Goal: Task Accomplishment & Management: Use online tool/utility

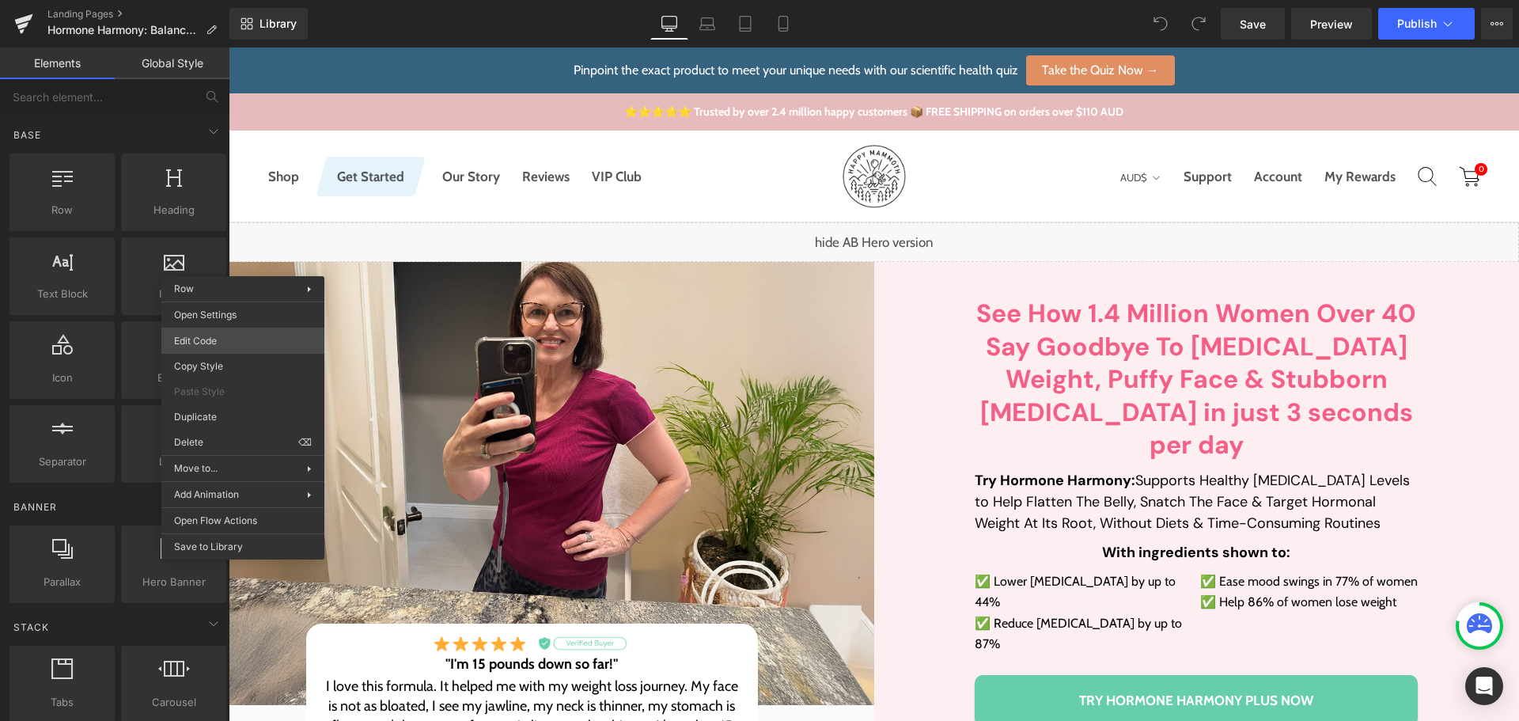
click at [225, 335] on body "You are previewing how the will restyle your page. You can not edit Elements in…" at bounding box center [759, 360] width 1519 height 721
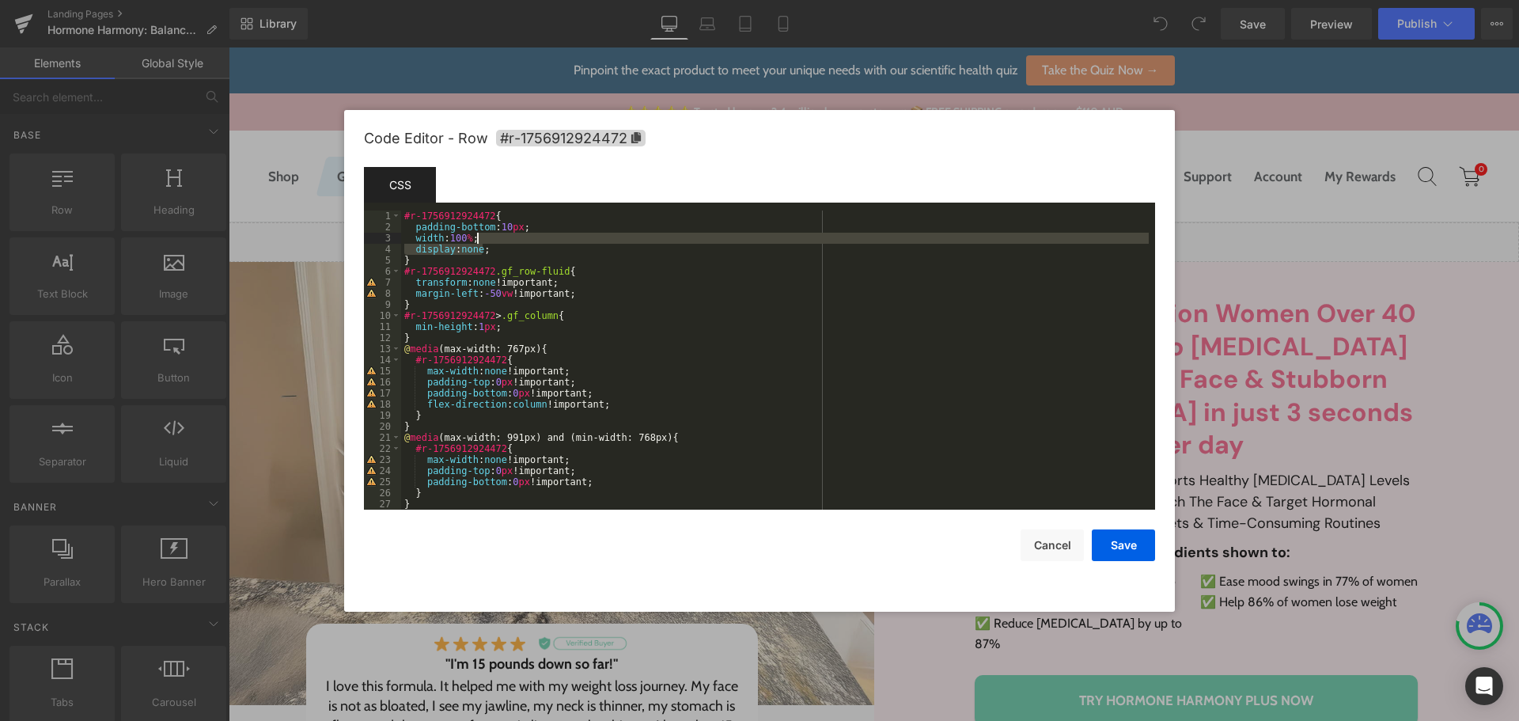
drag, startPoint x: 517, startPoint y: 244, endPoint x: 525, endPoint y: 236, distance: 11.2
click at [525, 236] on div "#r-1756912924472 { padding-bottom : 10 px ; width : 100 % ; display : none ; } …" at bounding box center [774, 370] width 747 height 321
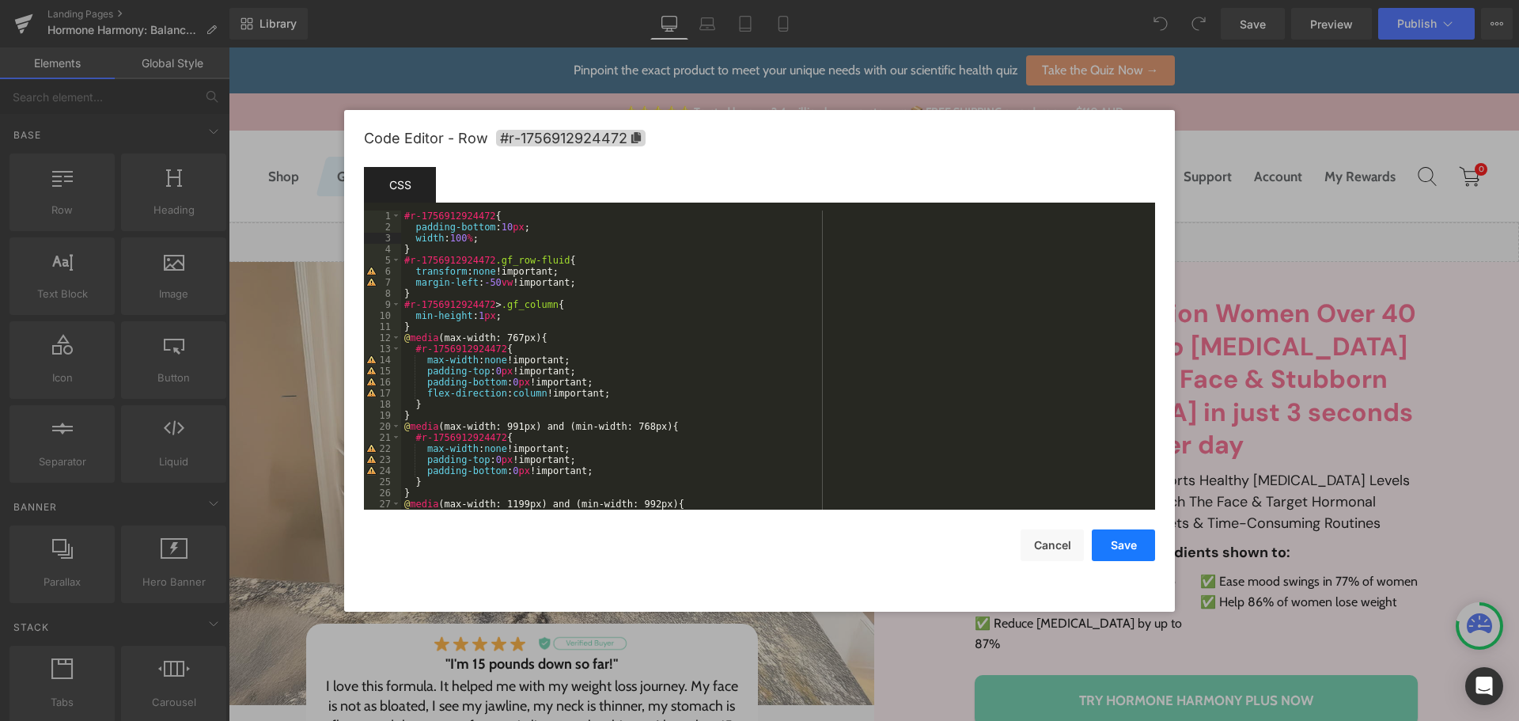
click at [1149, 549] on button "Save" at bounding box center [1123, 545] width 63 height 32
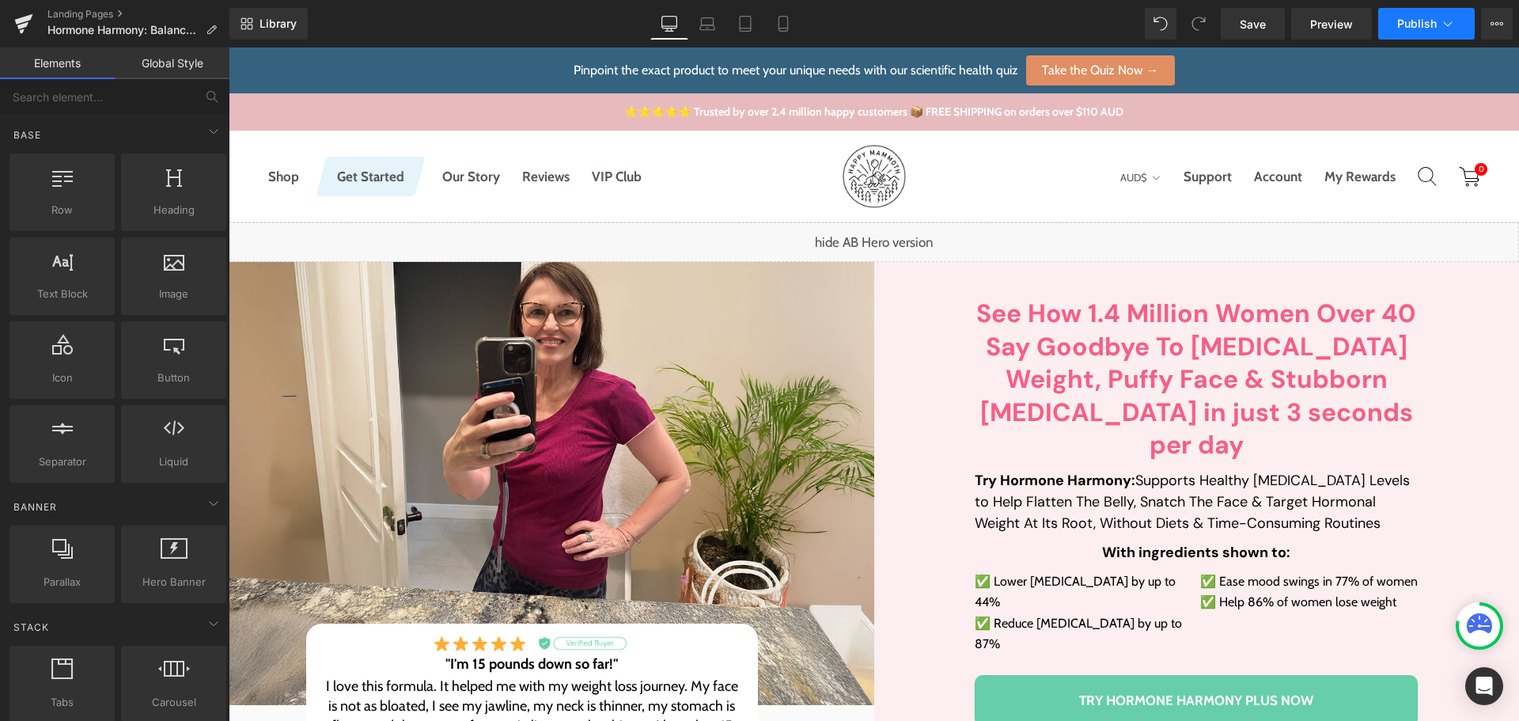
click at [1432, 15] on button "Publish" at bounding box center [1426, 24] width 96 height 32
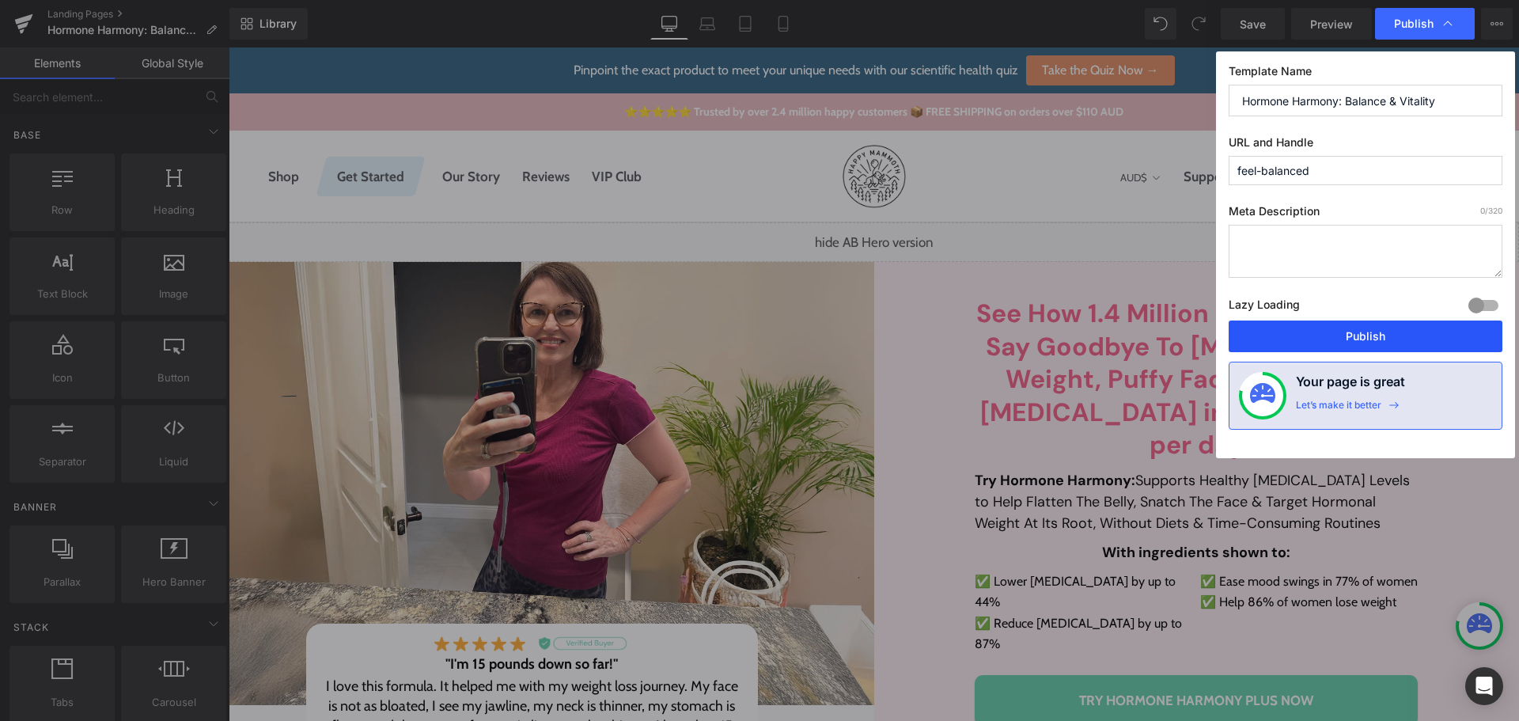
click at [1391, 331] on button "Publish" at bounding box center [1365, 336] width 274 height 32
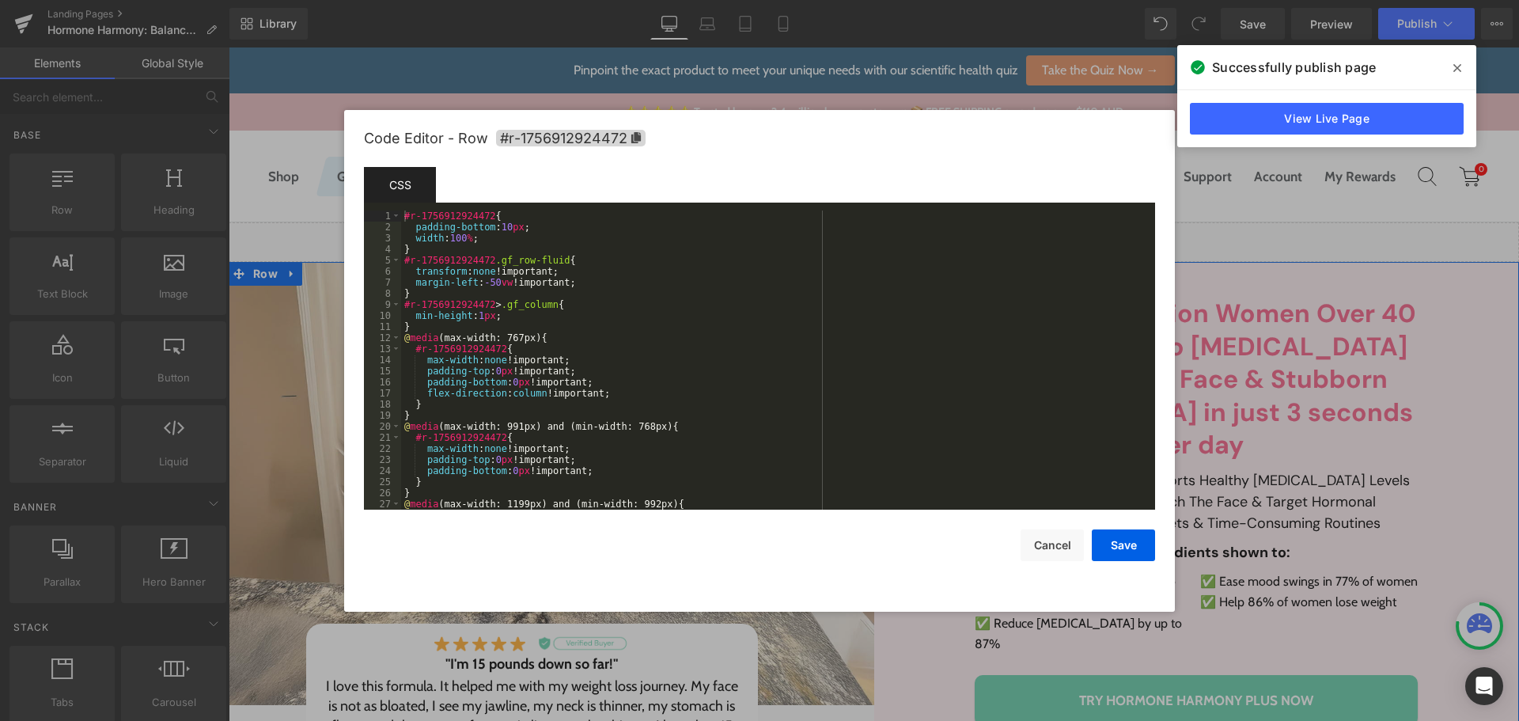
click at [251, 346] on body "You are previewing how the will restyle your page. You can not edit Elements in…" at bounding box center [759, 360] width 1519 height 721
click at [405, 252] on div "#r-1756912924472 { padding-bottom : 10 px ; width : 100 % ; } #r-1756912924472 …" at bounding box center [774, 370] width 747 height 321
drag, startPoint x: 413, startPoint y: 252, endPoint x: 380, endPoint y: 217, distance: 48.1
click at [380, 217] on pre "1 2 3 4 5 6 7 8 9 10 11 12 13 14 15 16 17 18 19 20 21 22 23 24 25 26 27 28 #r-1…" at bounding box center [759, 359] width 791 height 299
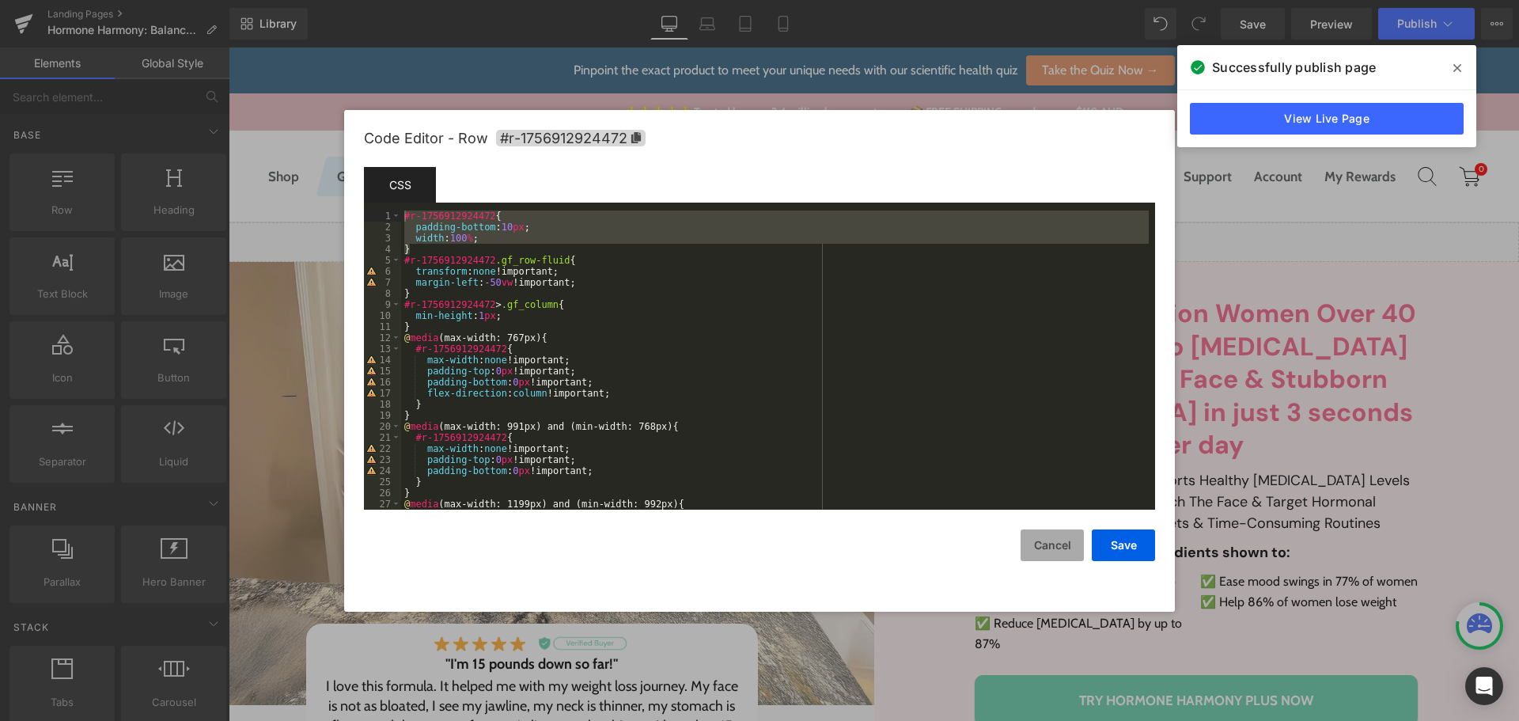
click at [1061, 539] on button "Cancel" at bounding box center [1051, 545] width 63 height 32
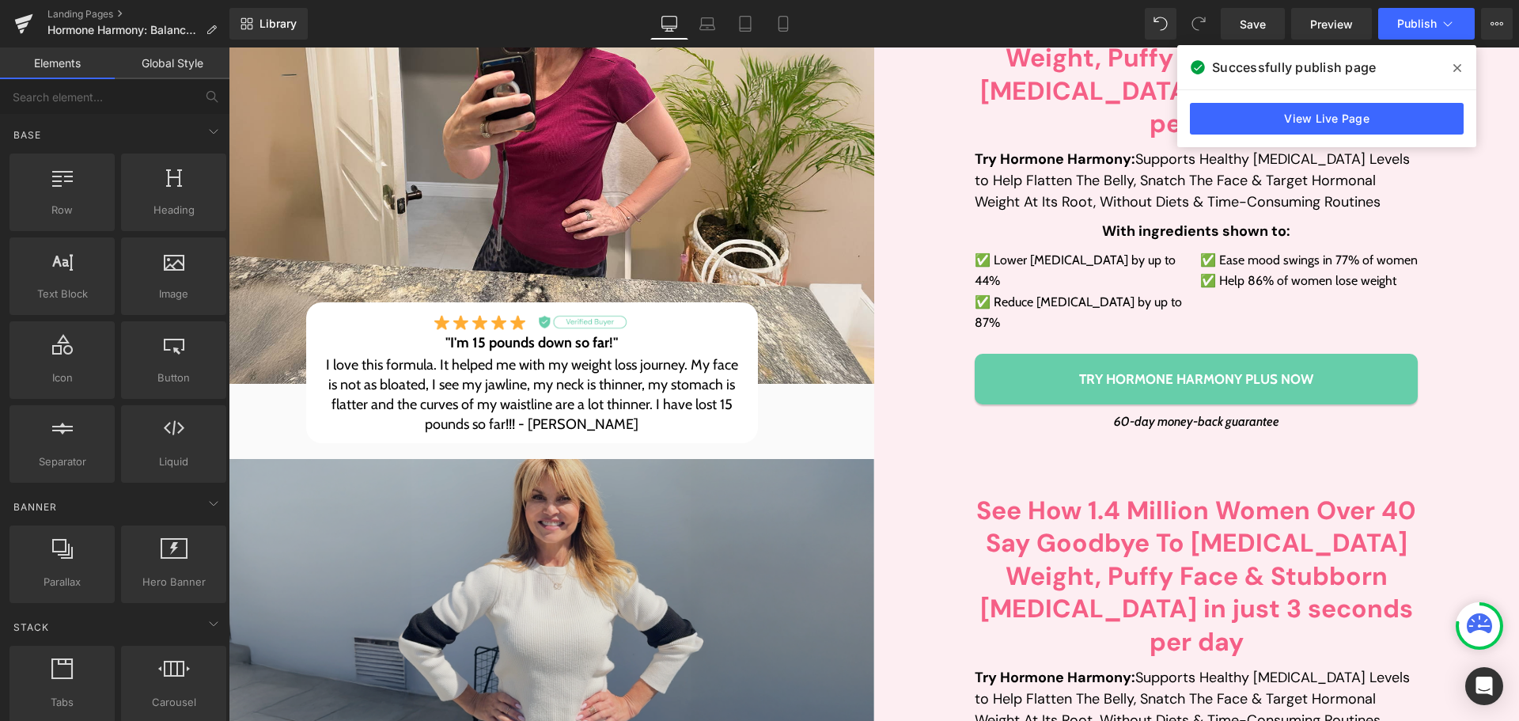
scroll to position [395, 0]
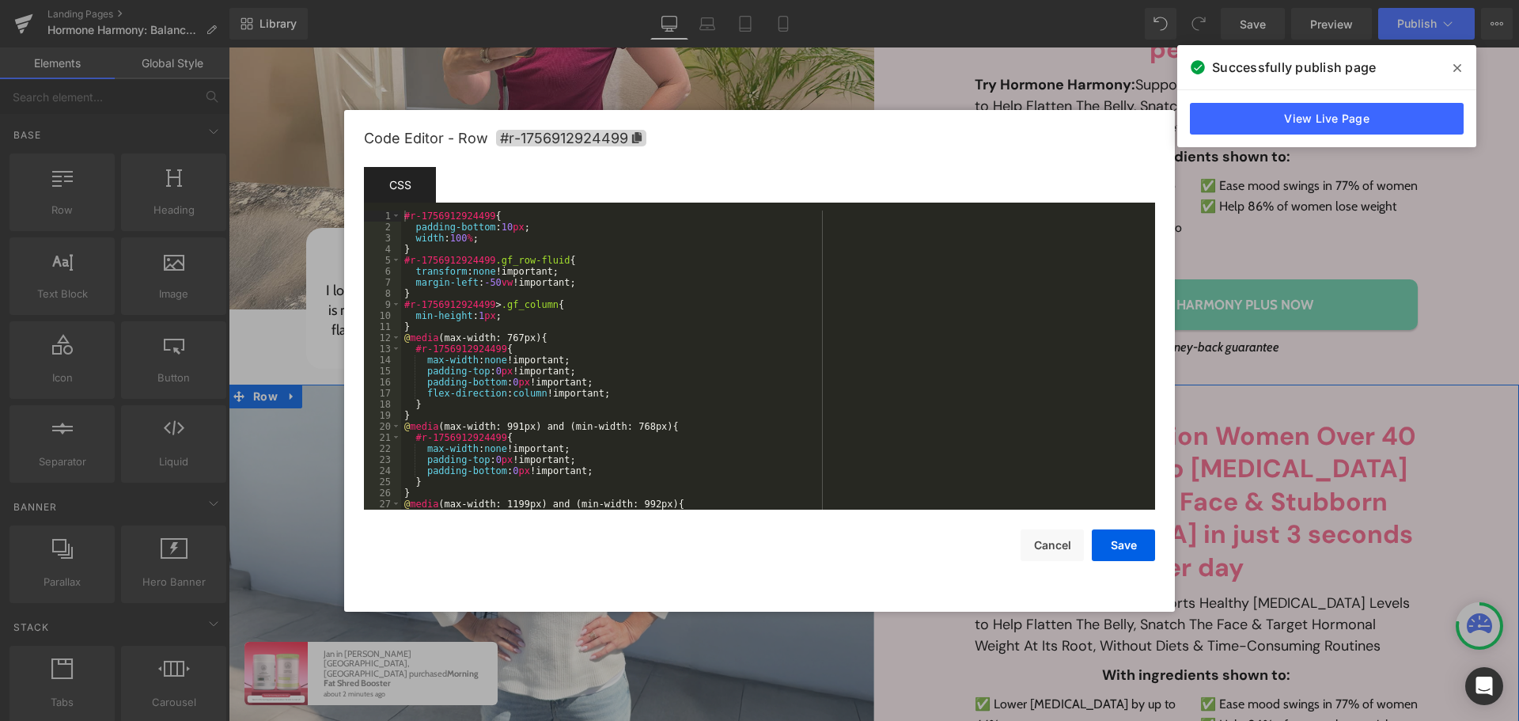
click at [257, 402] on body "You are previewing how the will restyle your page. You can not edit Elements in…" at bounding box center [759, 360] width 1519 height 721
click at [638, 138] on icon at bounding box center [637, 137] width 9 height 11
click at [1455, 67] on icon at bounding box center [1457, 68] width 8 height 8
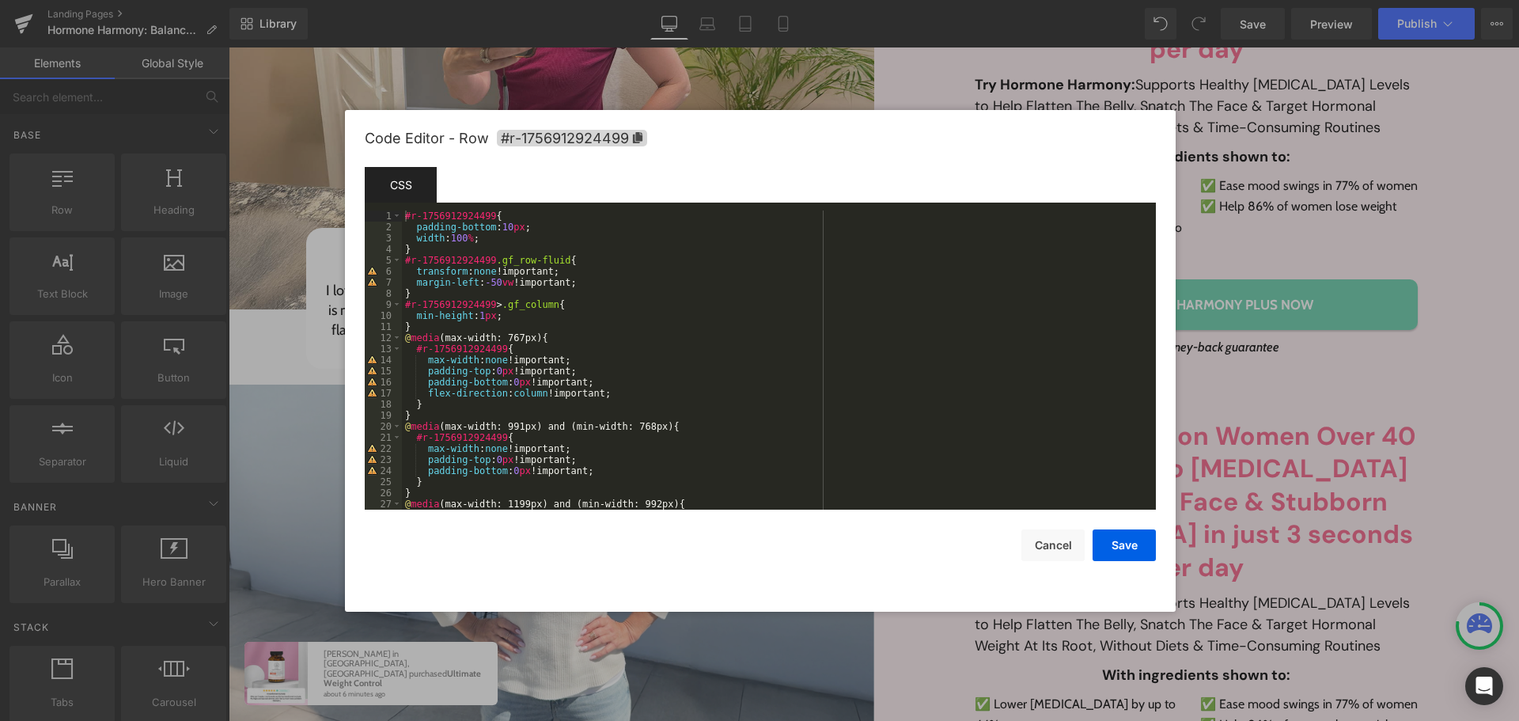
click at [1491, 35] on div at bounding box center [759, 360] width 1519 height 721
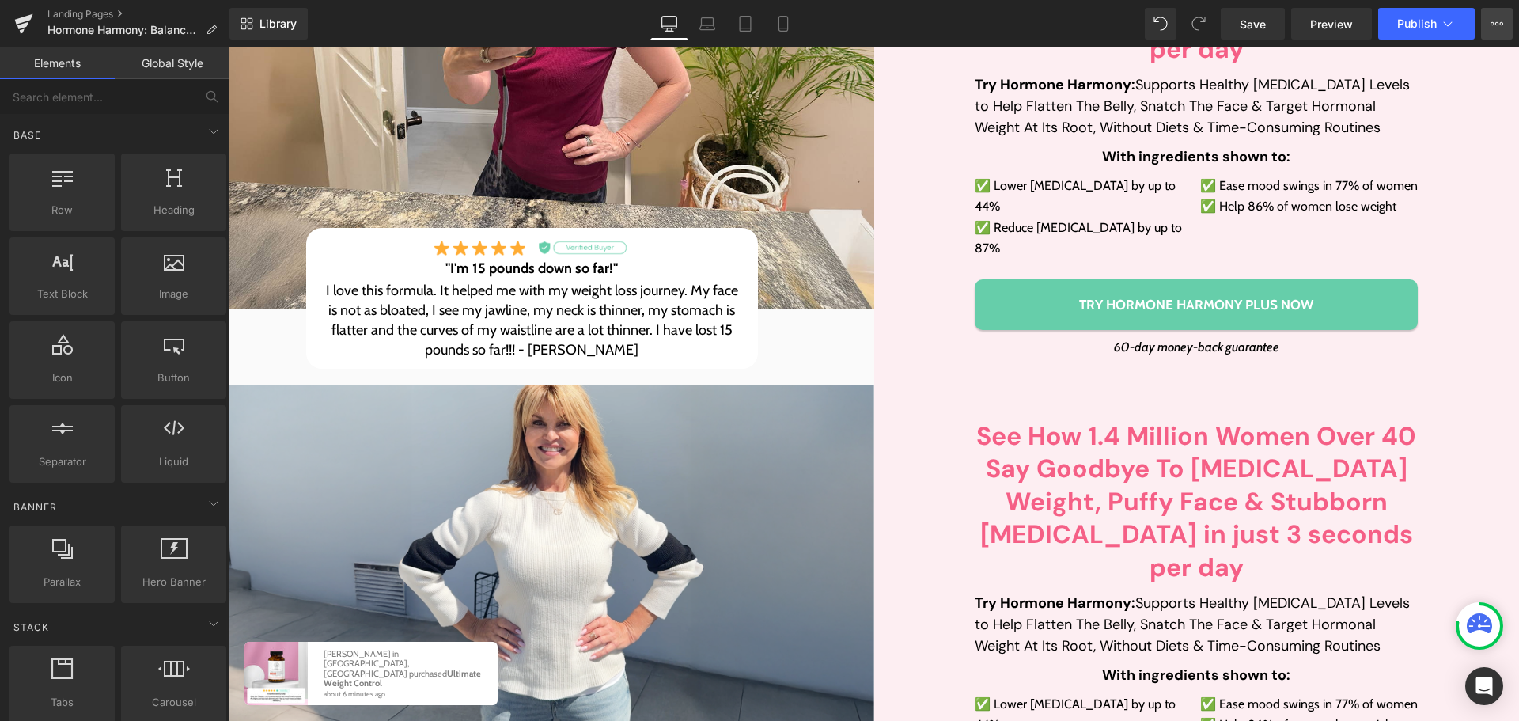
click at [1496, 22] on icon at bounding box center [1497, 23] width 4 height 3
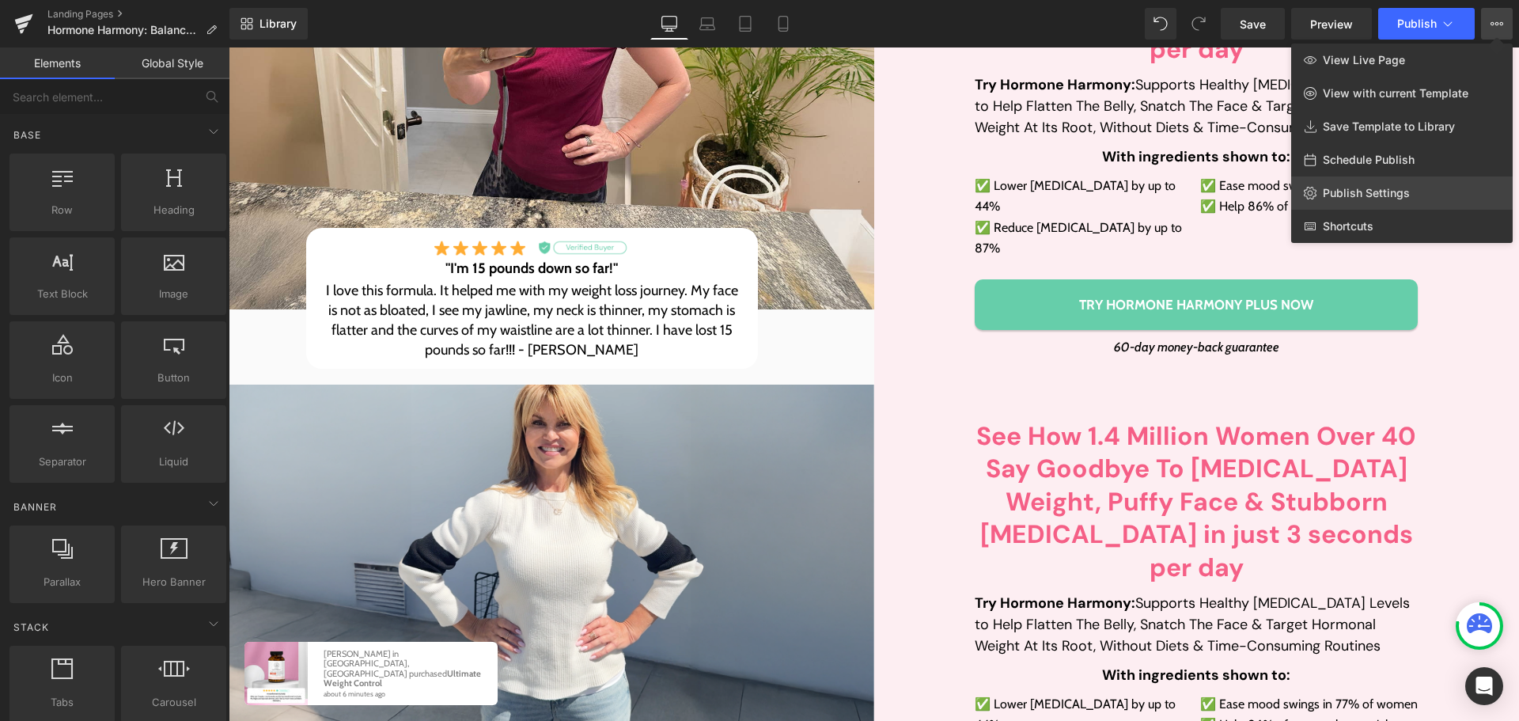
click at [1405, 186] on span "Publish Settings" at bounding box center [1365, 193] width 87 height 14
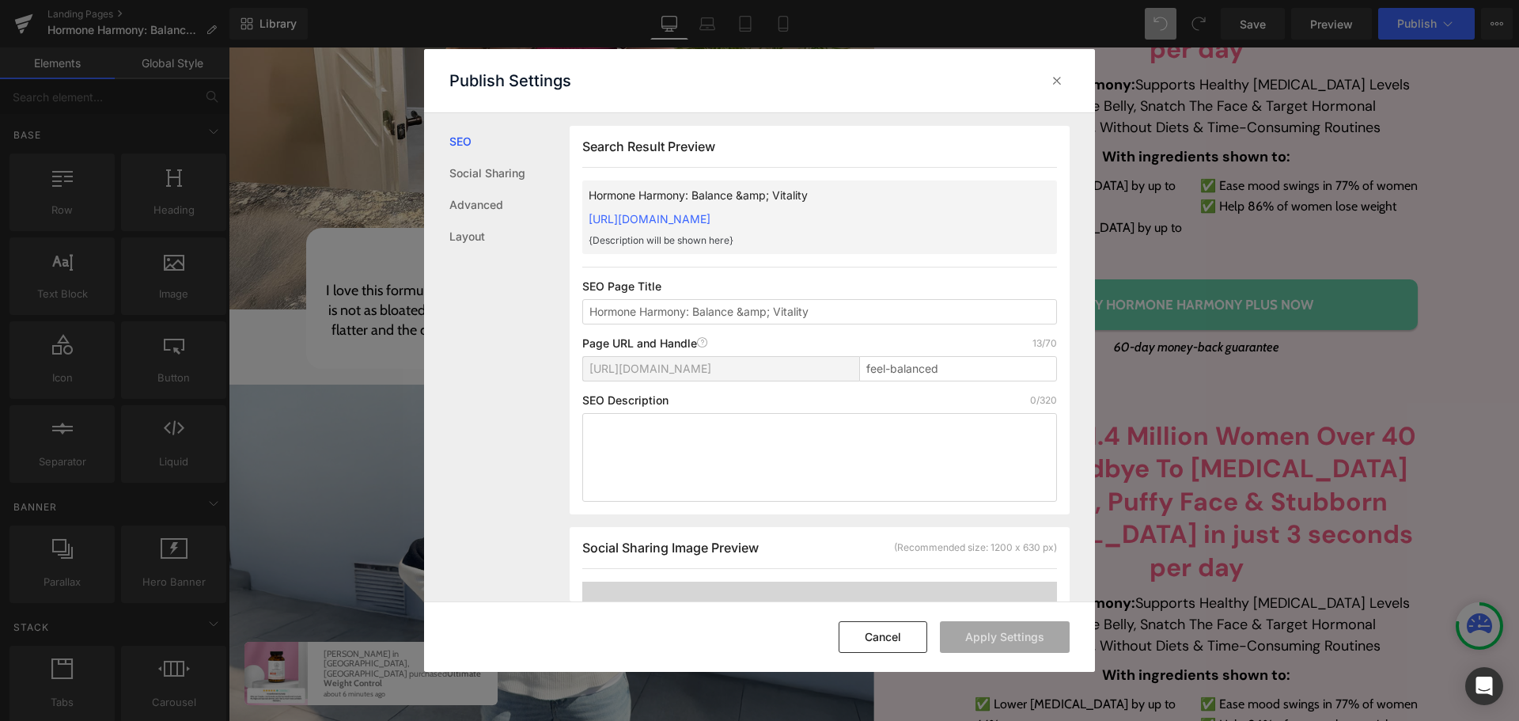
scroll to position [1, 0]
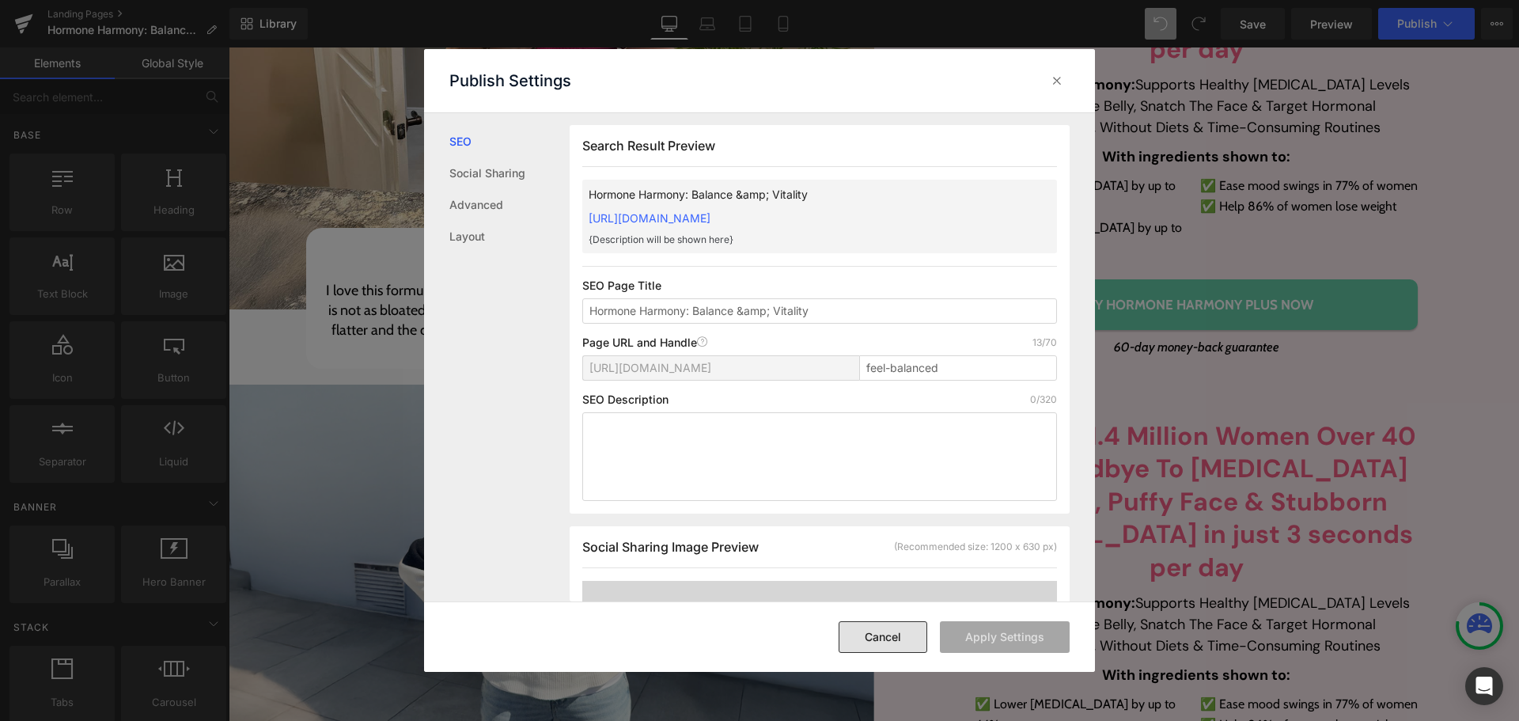
click at [903, 639] on button "Cancel" at bounding box center [882, 637] width 89 height 32
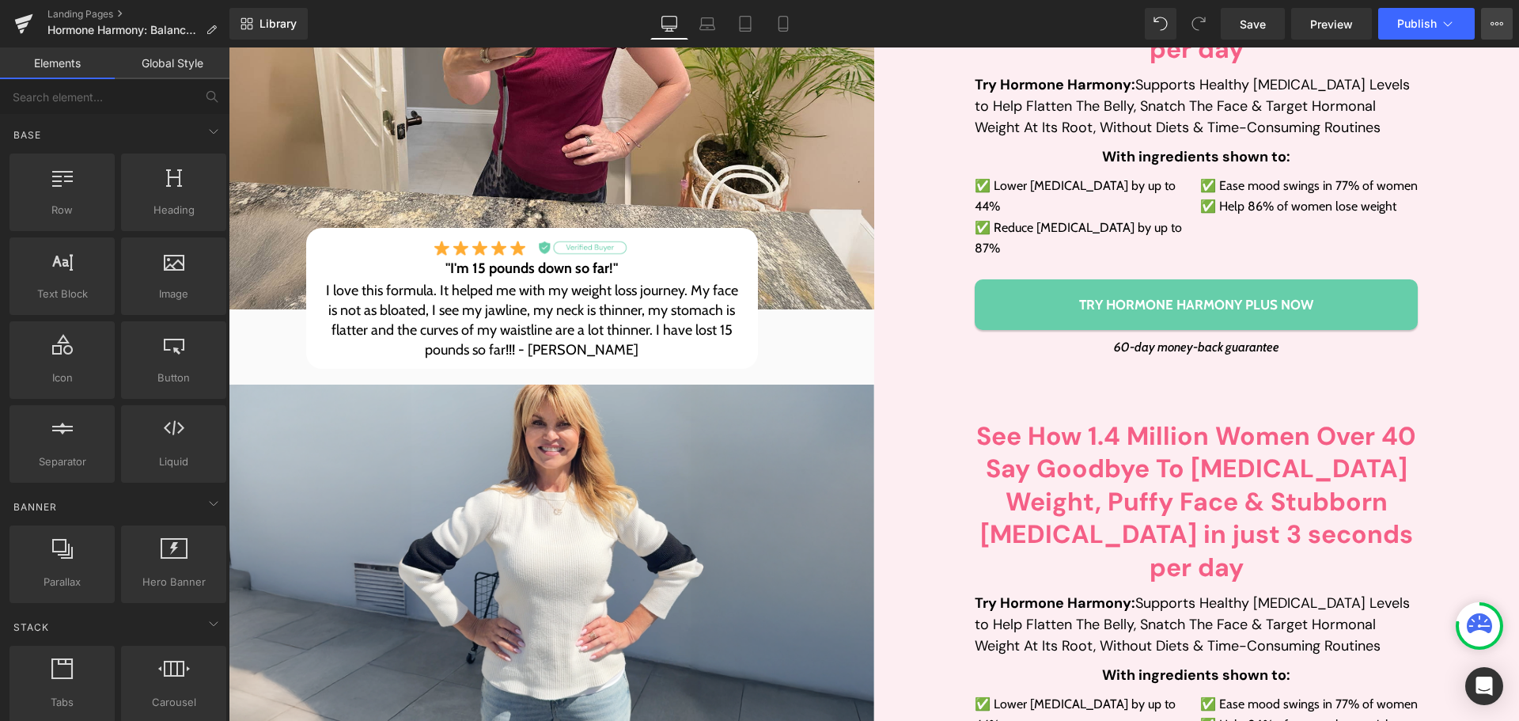
click at [1484, 17] on button "View Live Page View with current Template Save Template to Library Schedule Pub…" at bounding box center [1497, 24] width 32 height 32
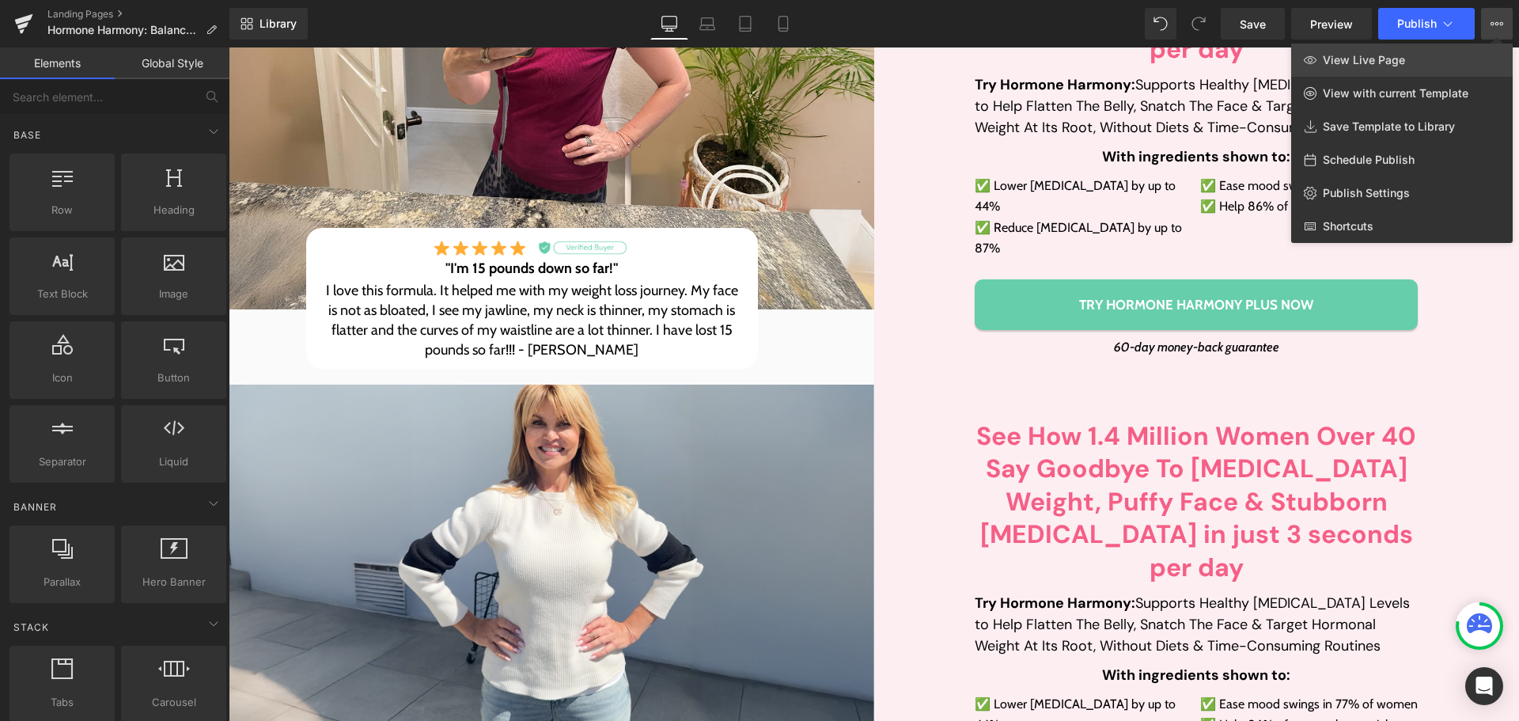
click at [1390, 53] on span "View Live Page" at bounding box center [1363, 60] width 82 height 14
